Goal: Information Seeking & Learning: Learn about a topic

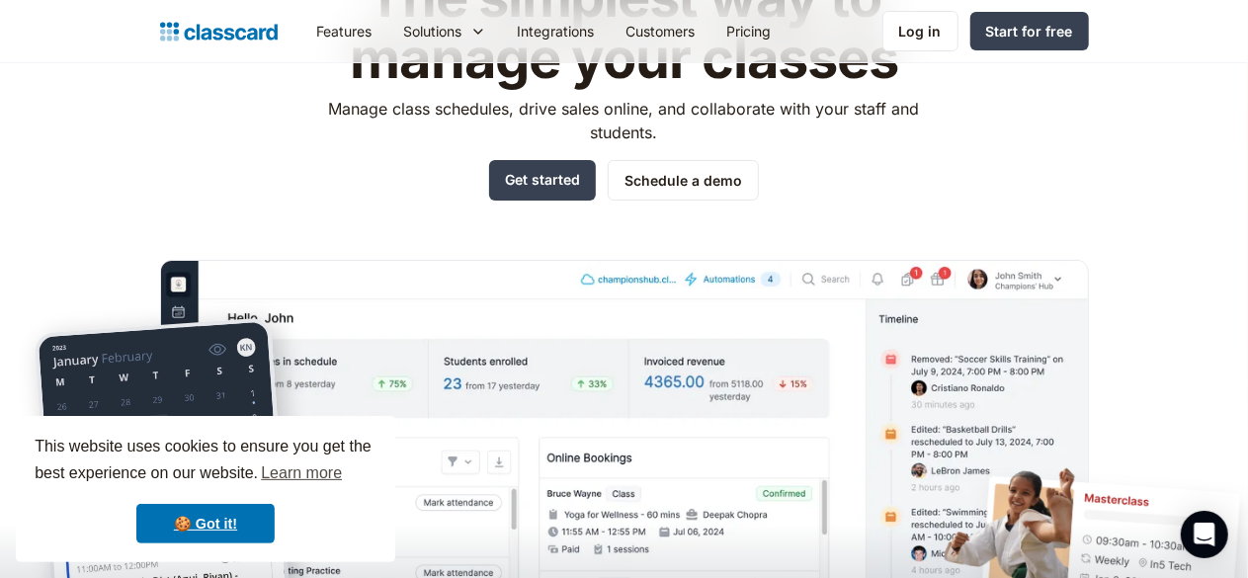
scroll to position [195, 0]
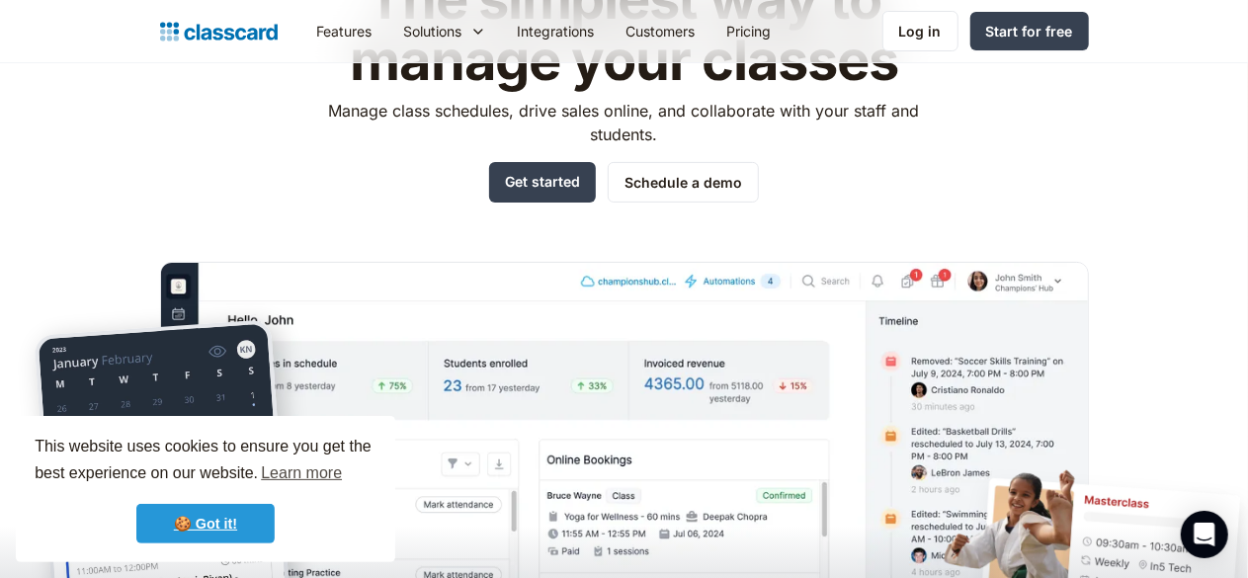
click at [215, 505] on link "🍪 Got it!" at bounding box center [205, 524] width 138 height 40
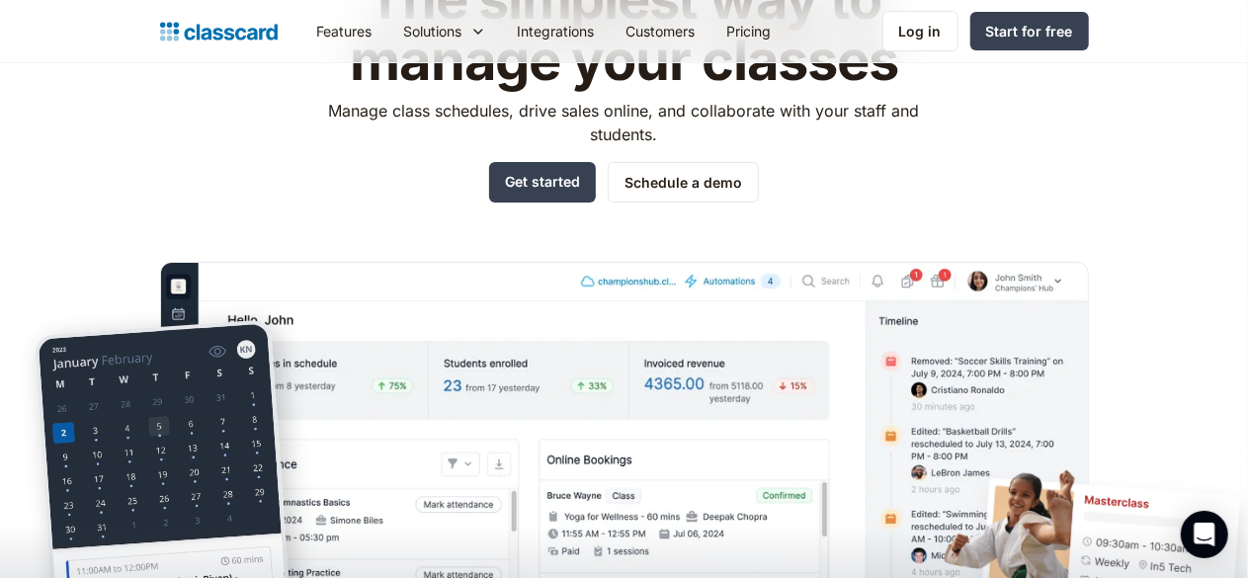
scroll to position [0, 0]
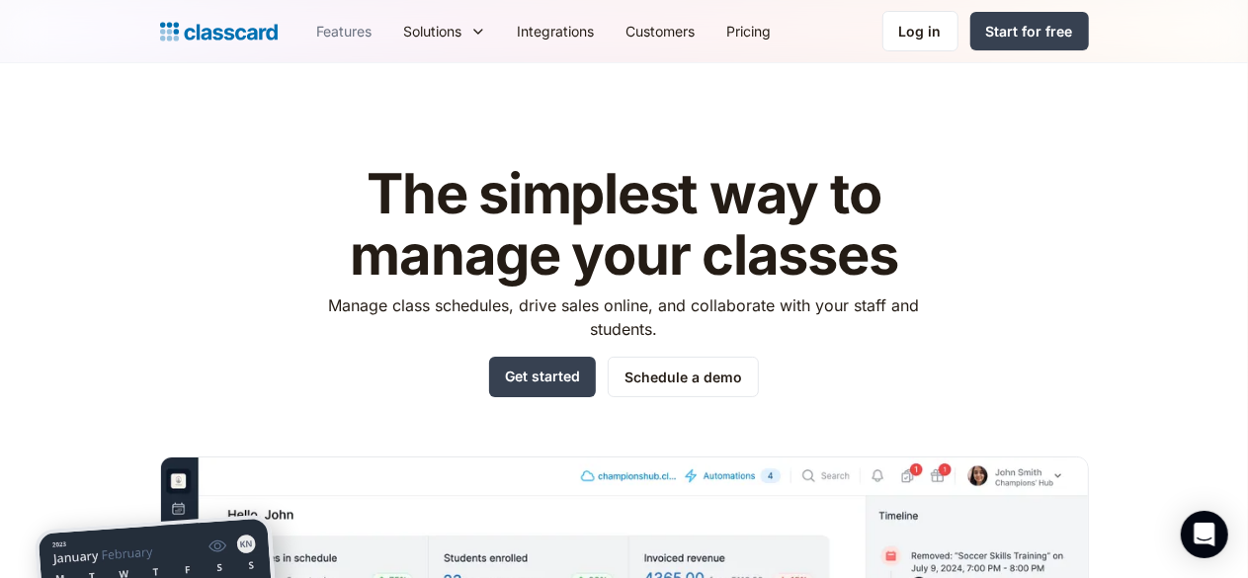
click at [301, 42] on link "Features" at bounding box center [344, 31] width 87 height 44
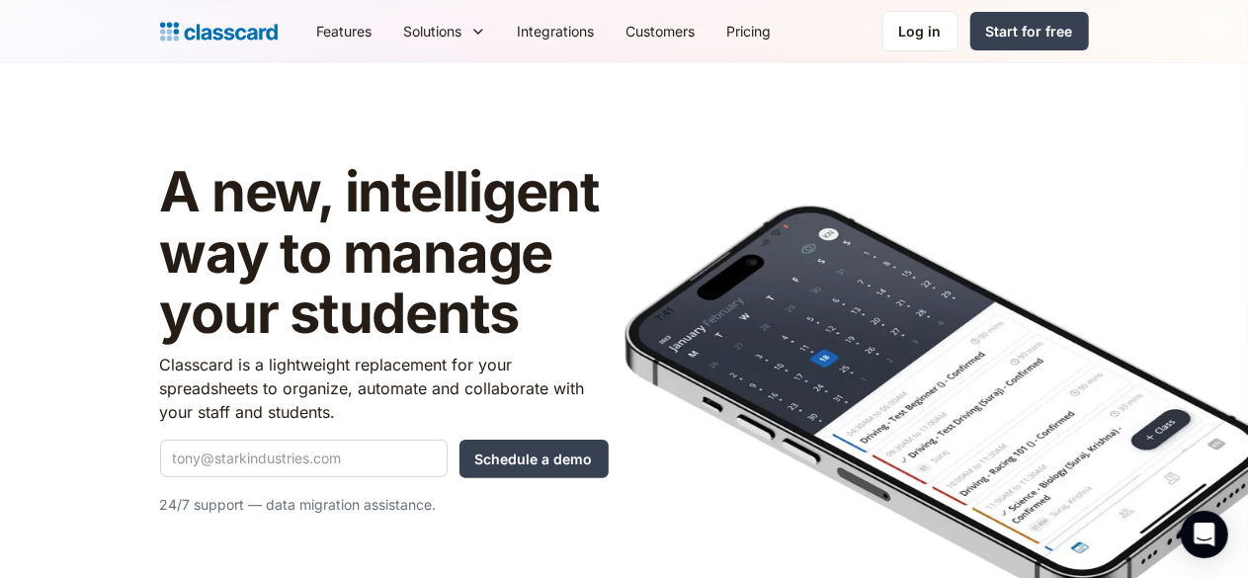
click at [301, 27] on link "Features" at bounding box center [344, 31] width 87 height 44
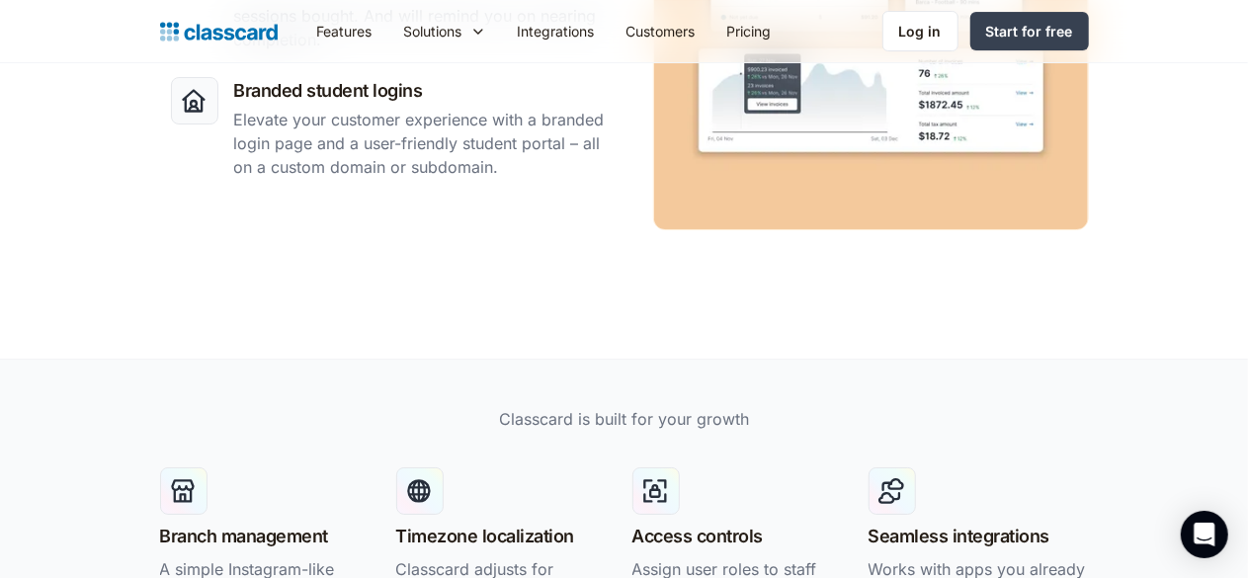
scroll to position [3618, 0]
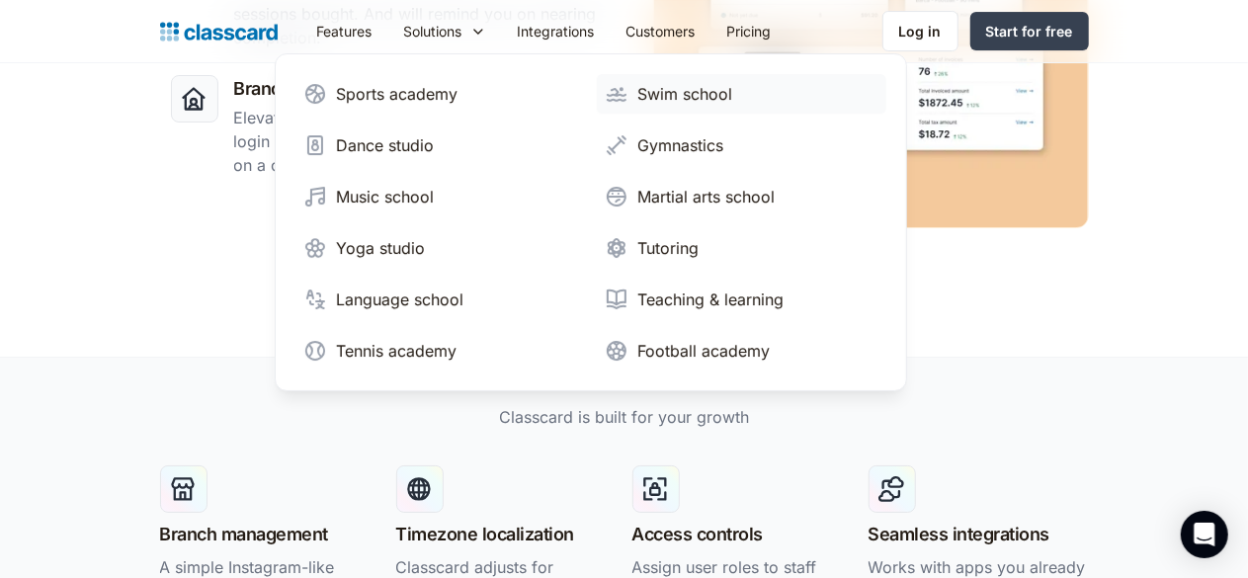
click at [638, 88] on div "Swim school" at bounding box center [685, 94] width 95 height 24
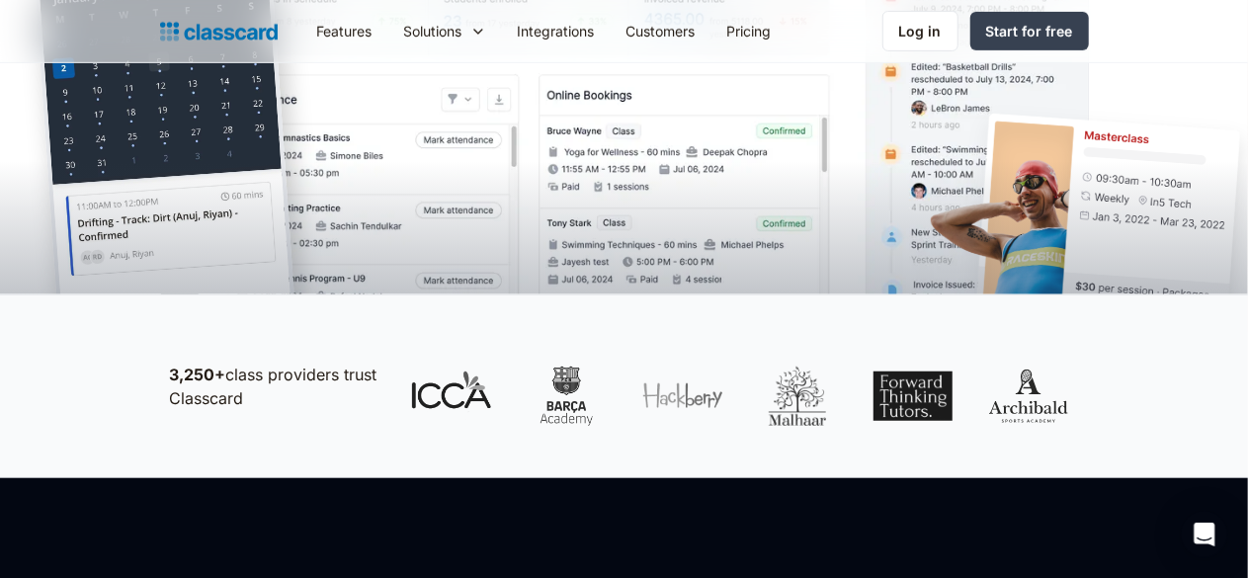
scroll to position [567, 0]
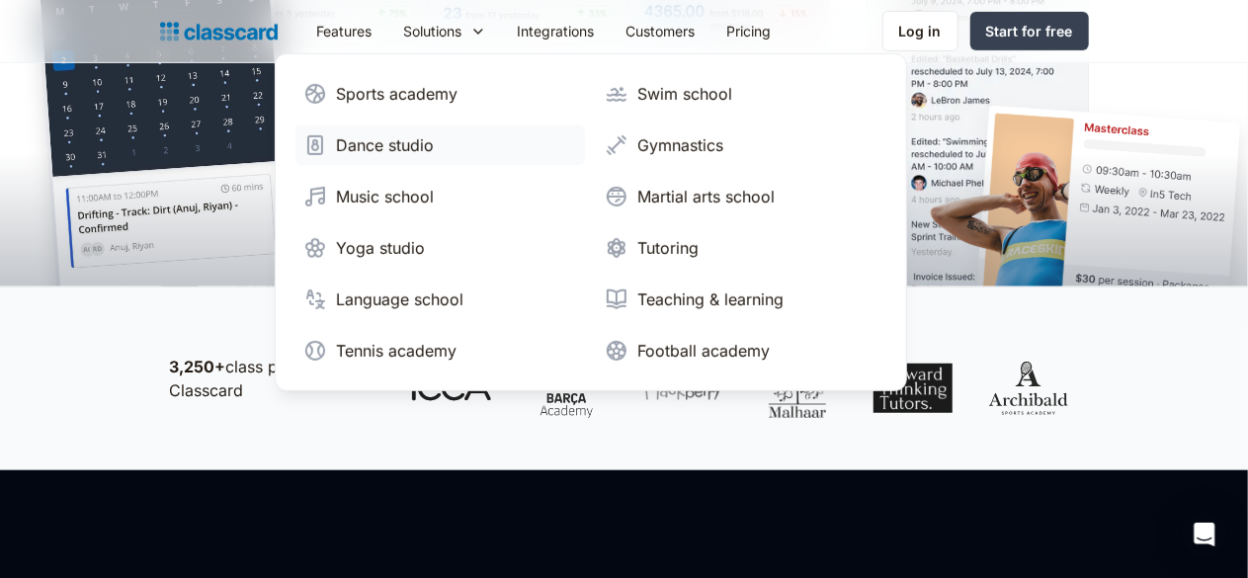
click at [295, 131] on link "Dance studio" at bounding box center [440, 145] width 290 height 40
click at [337, 144] on div "Dance studio" at bounding box center [386, 145] width 98 height 24
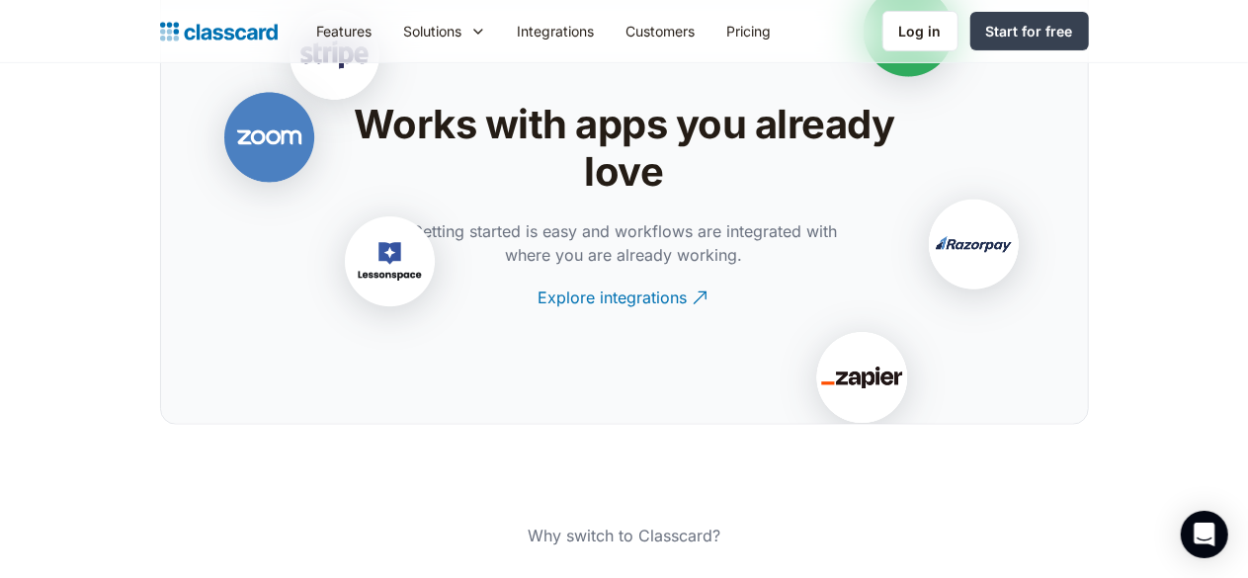
scroll to position [4028, 0]
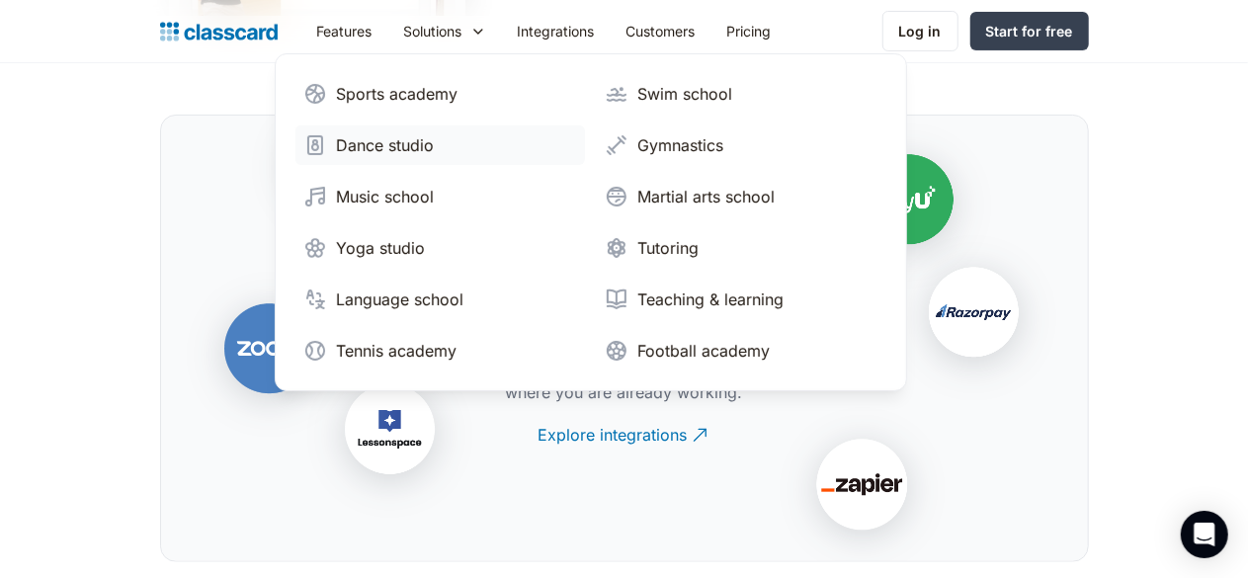
click at [337, 147] on div "Dance studio" at bounding box center [386, 145] width 98 height 24
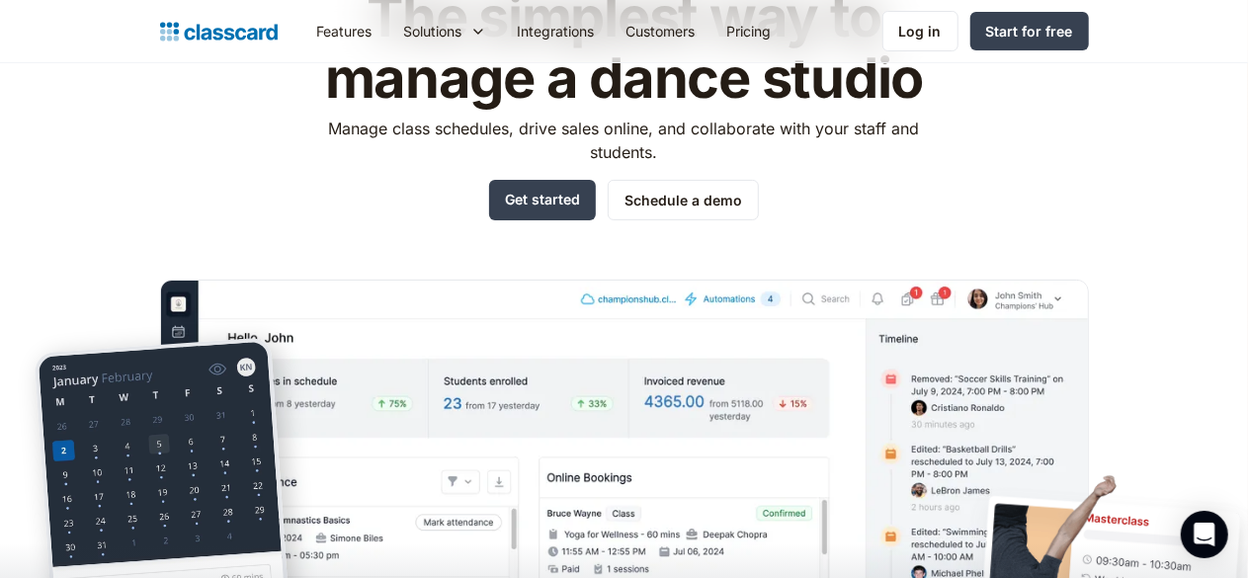
scroll to position [182, 0]
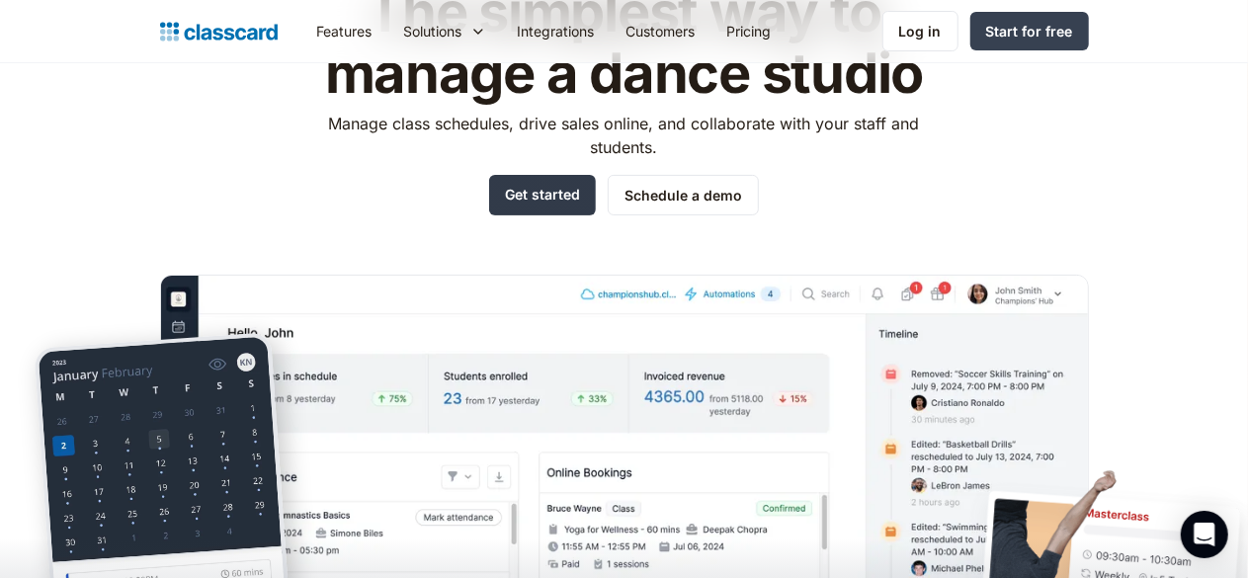
click at [528, 210] on link "Get started" at bounding box center [542, 195] width 107 height 41
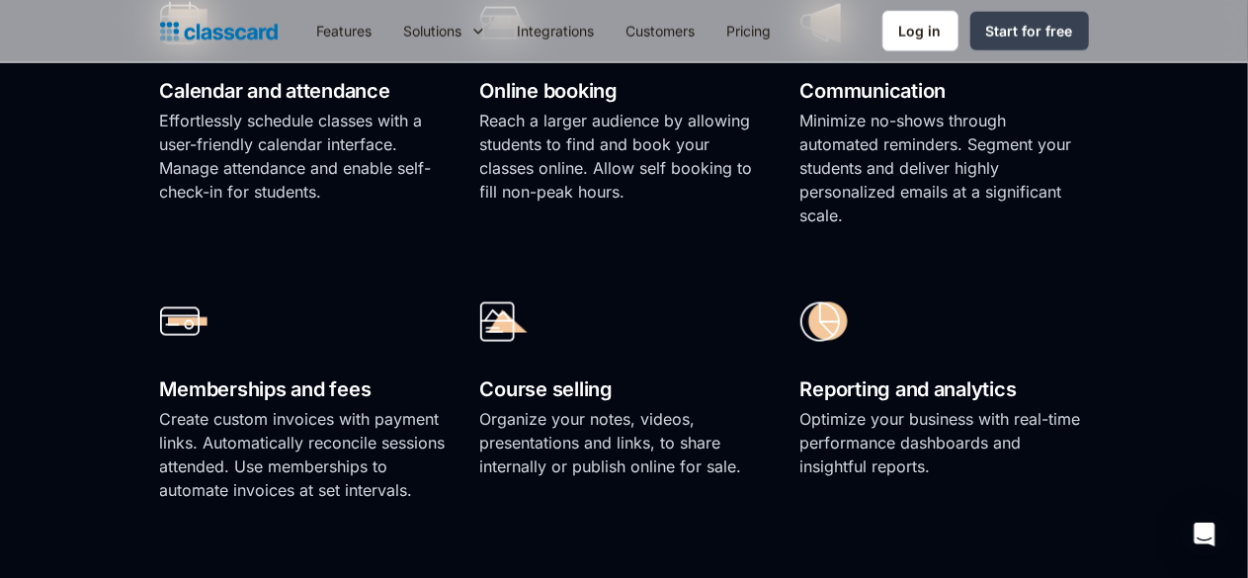
scroll to position [1281, 0]
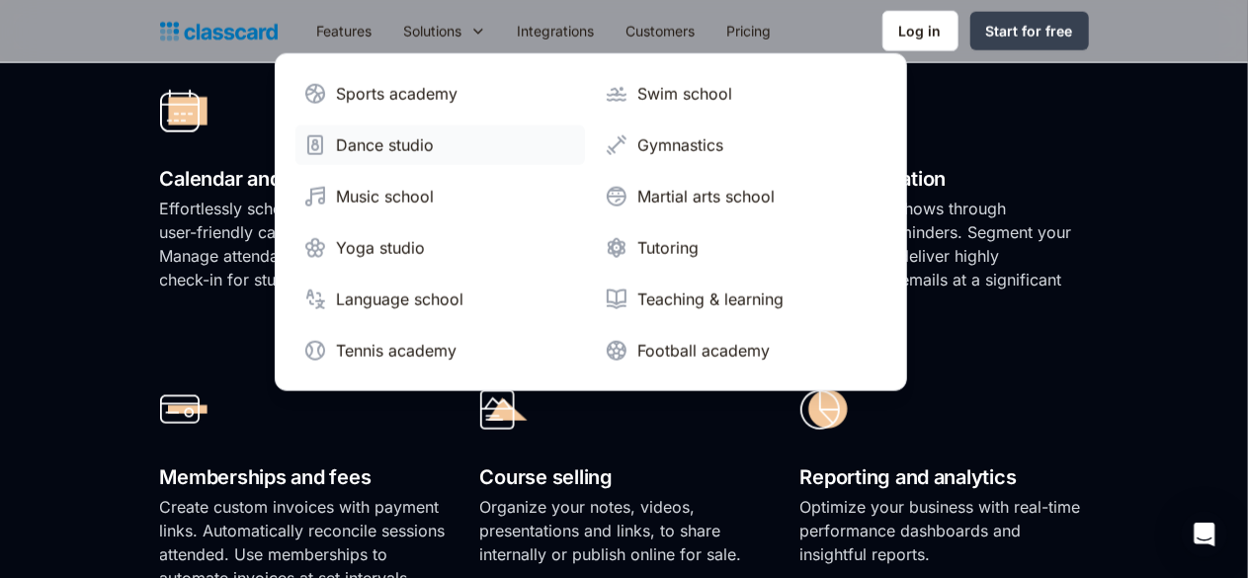
click at [337, 135] on div "Dance studio" at bounding box center [386, 145] width 98 height 24
